Goal: Find specific page/section: Find specific page/section

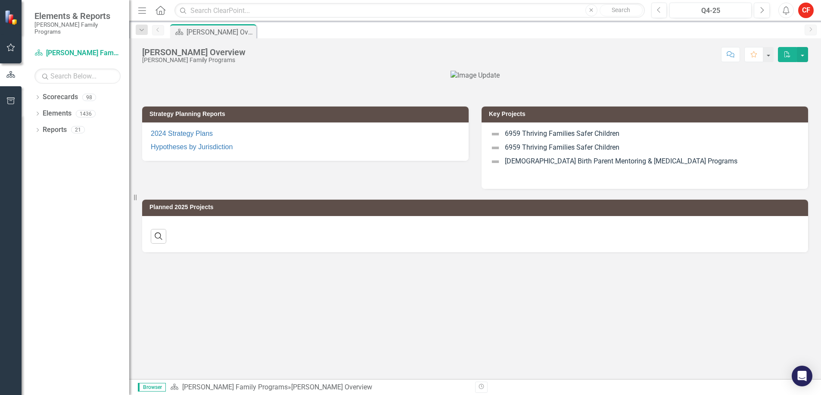
click at [34, 90] on div "Dropdown Scorecards 98 Dropdown [PERSON_NAME] Family Programs Dropdown Strategi…" at bounding box center [76, 242] width 108 height 305
click at [37, 96] on icon "Dropdown" at bounding box center [37, 98] width 6 height 5
click at [45, 111] on icon "Dropdown" at bounding box center [42, 113] width 6 height 5
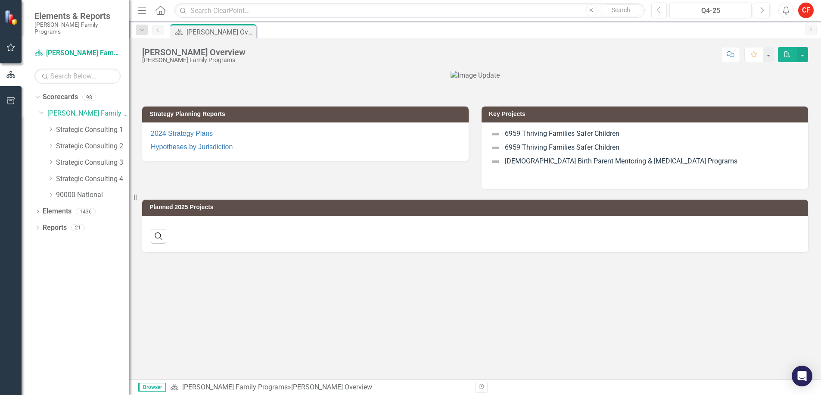
click at [49, 176] on icon "Dropdown" at bounding box center [50, 178] width 6 height 5
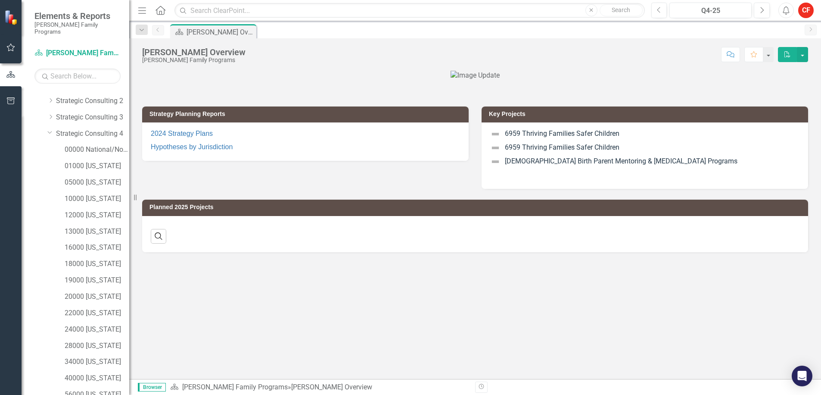
scroll to position [96, 0]
click at [104, 274] on link "24000 [US_STATE]" at bounding box center [97, 279] width 65 height 10
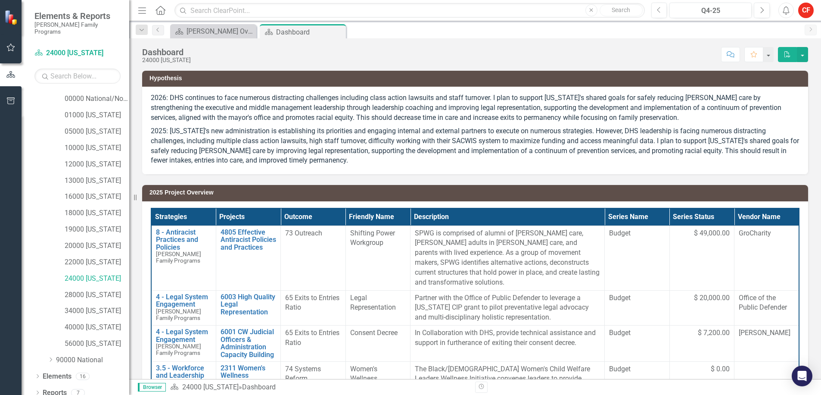
click at [36, 391] on icon "Dropdown" at bounding box center [37, 393] width 6 height 5
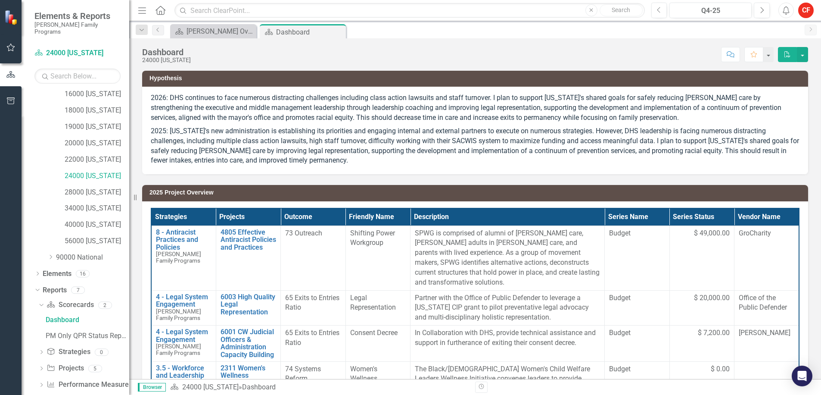
scroll to position [203, 0]
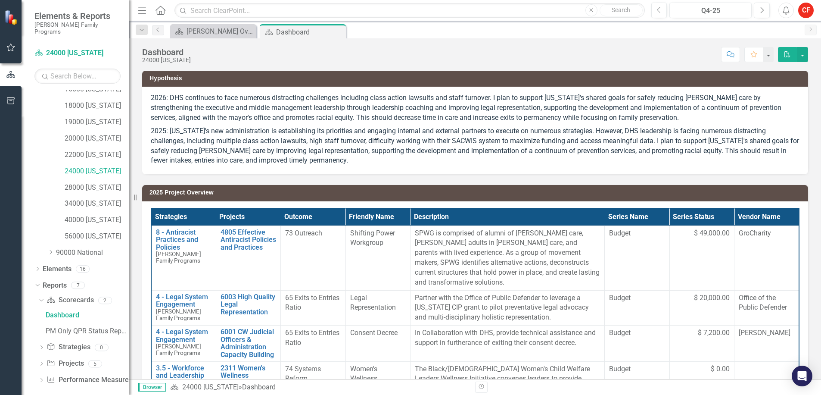
click at [39, 361] on div "Dropdown" at bounding box center [41, 364] width 6 height 7
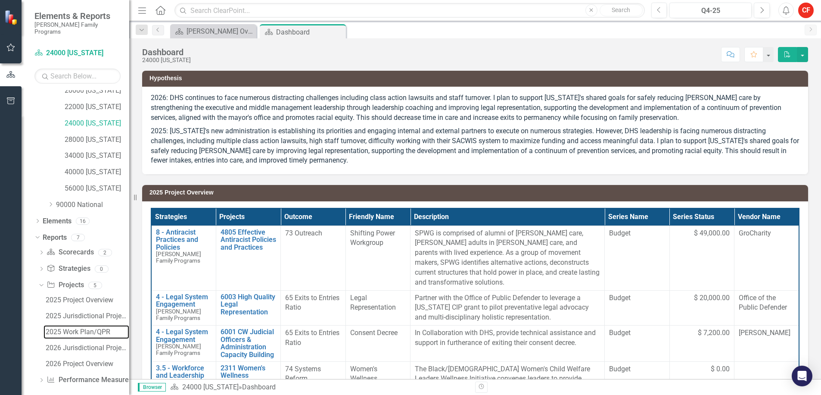
click at [74, 328] on div "2025 Work Plan/QPR" at bounding box center [88, 332] width 84 height 8
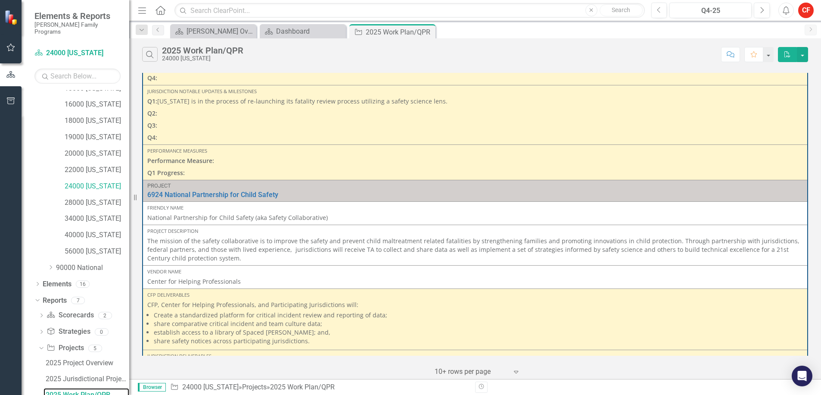
scroll to position [388, 0]
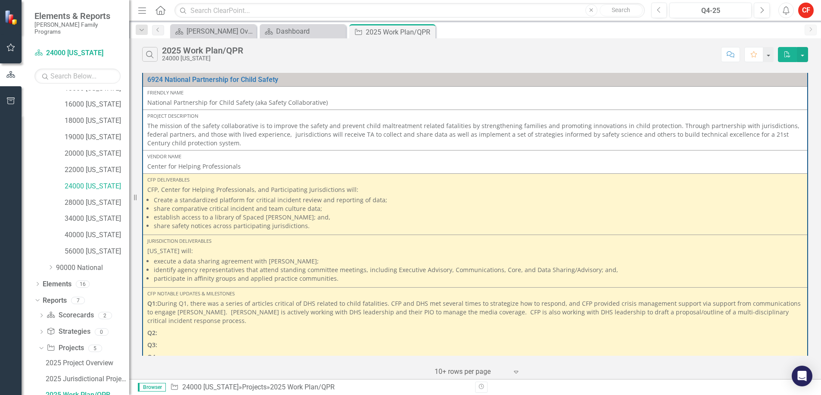
click at [280, 62] on div "Search 2025 Work Plan/QPR 24000 [US_STATE]" at bounding box center [429, 54] width 575 height 15
drag, startPoint x: 93, startPoint y: 243, endPoint x: 95, endPoint y: 253, distance: 10.1
click at [93, 246] on link "56000 [US_STATE]" at bounding box center [97, 251] width 65 height 10
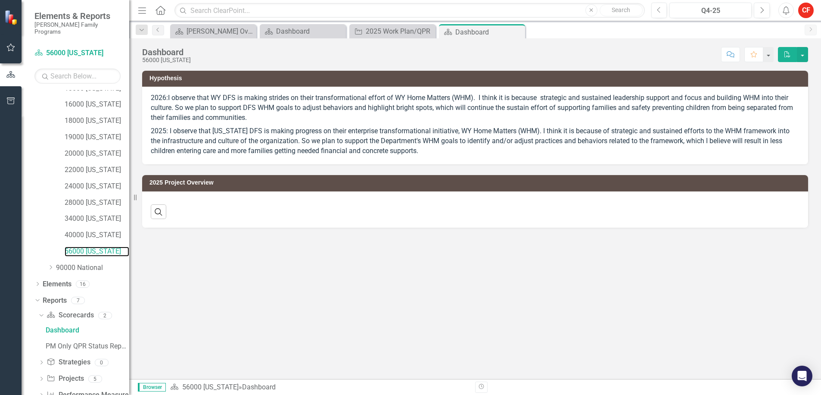
scroll to position [203, 0]
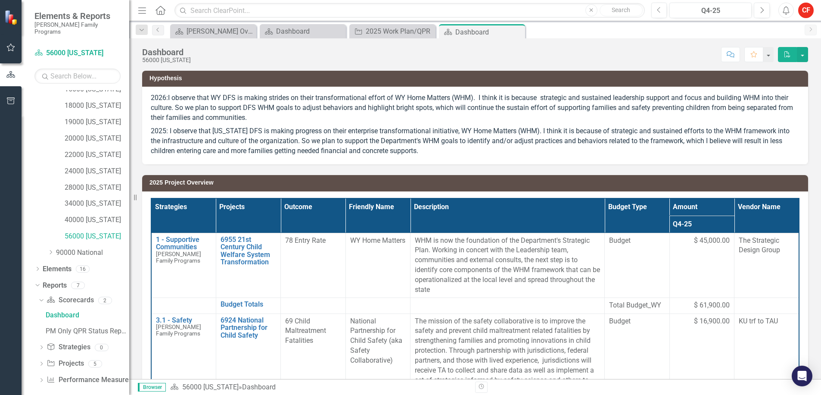
click at [42, 362] on icon "Dropdown" at bounding box center [41, 364] width 6 height 5
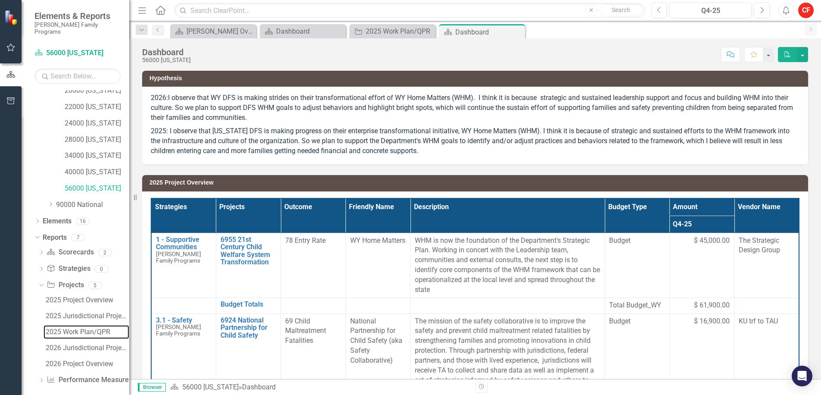
click at [84, 328] on div "2025 Work Plan/QPR" at bounding box center [88, 332] width 84 height 8
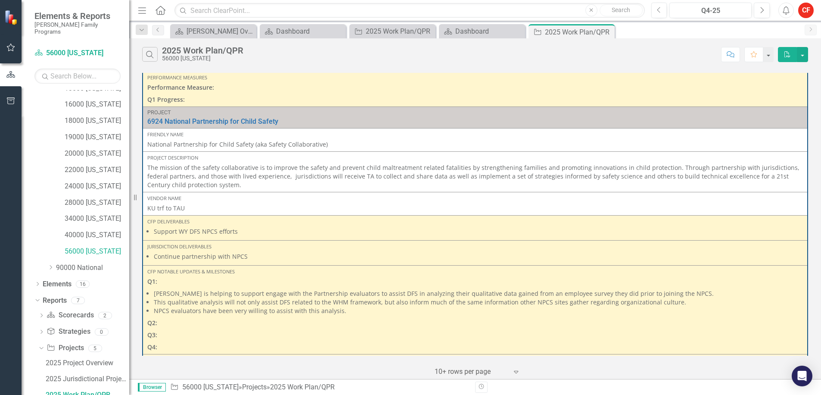
scroll to position [302, 0]
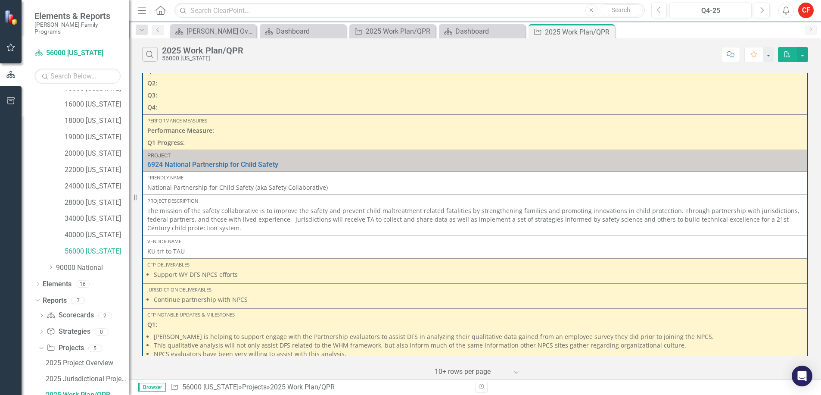
click at [340, 224] on p "The mission of the safety collaborative is to improve the safety and prevent ch…" at bounding box center [475, 219] width 656 height 26
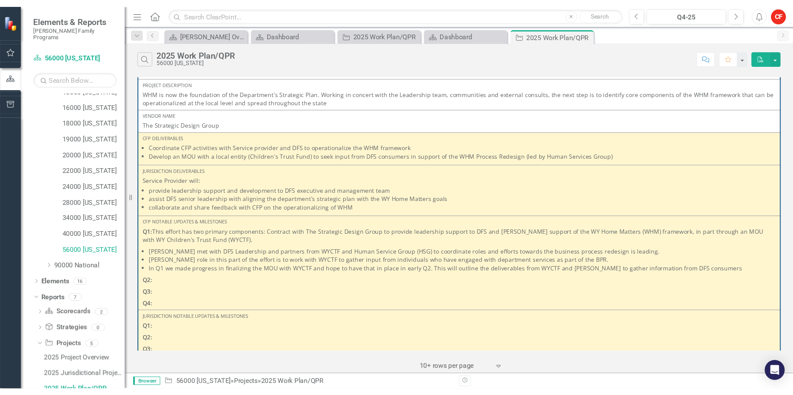
scroll to position [86, 0]
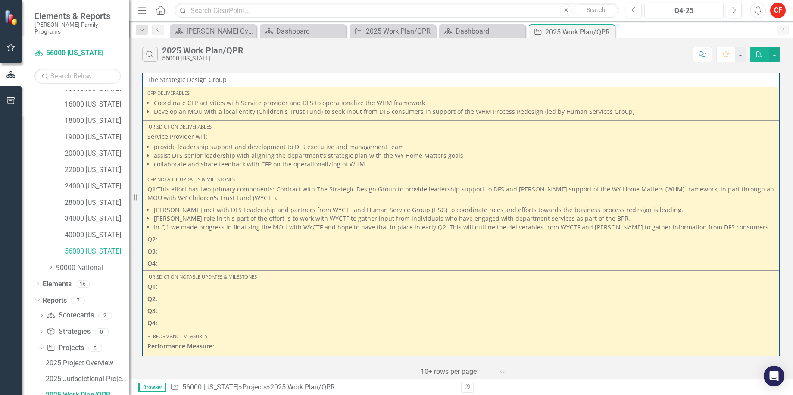
drag, startPoint x: 169, startPoint y: 137, endPoint x: 261, endPoint y: 64, distance: 116.9
click at [169, 137] on p "Service Provider will:" at bounding box center [460, 136] width 627 height 9
